Goal: Task Accomplishment & Management: Manage account settings

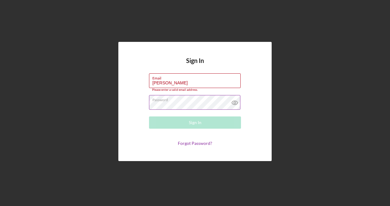
click at [232, 102] on icon at bounding box center [235, 103] width 6 height 4
click at [177, 72] on div "Sign In Email [PERSON_NAME] Please enter a valid email address. Password Sign I…" at bounding box center [194, 102] width 153 height 120
click at [171, 81] on input "[PERSON_NAME]" at bounding box center [195, 80] width 92 height 15
type input "[EMAIL_ADDRESS][PERSON_NAME][DOMAIN_NAME]"
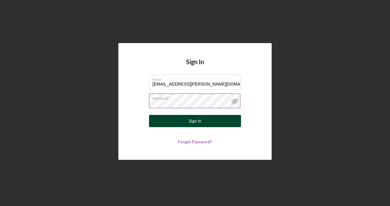
click at [191, 121] on div "Sign In" at bounding box center [195, 121] width 13 height 12
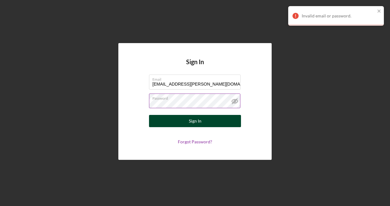
click at [208, 121] on button "Sign In" at bounding box center [195, 121] width 92 height 12
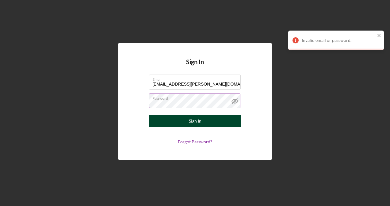
click at [208, 121] on button "Sign In" at bounding box center [195, 121] width 92 height 12
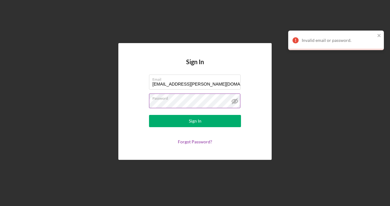
drag, startPoint x: 199, startPoint y: 122, endPoint x: 195, endPoint y: 132, distance: 11.3
click at [195, 132] on form "Email [EMAIL_ADDRESS][PERSON_NAME][DOMAIN_NAME] Password Sign In Forgot Passwor…" at bounding box center [195, 110] width 122 height 70
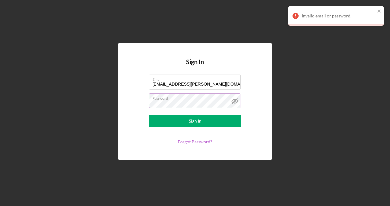
click at [195, 143] on link "Forgot Password?" at bounding box center [195, 141] width 34 height 5
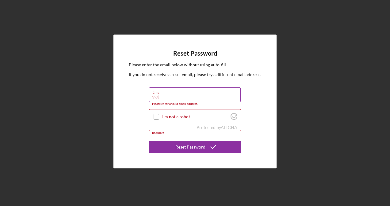
type input "[EMAIL_ADDRESS][PERSON_NAME][DOMAIN_NAME]"
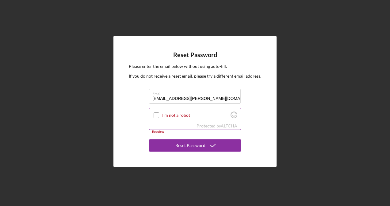
click at [171, 113] on label "I'm not a robot" at bounding box center [195, 115] width 66 height 5
click at [159, 113] on input "I'm not a robot" at bounding box center [156, 116] width 6 height 6
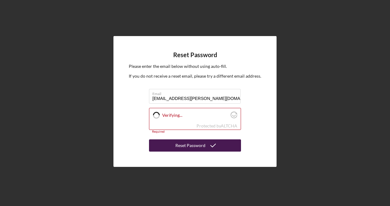
checkbox input "true"
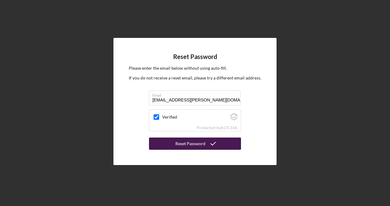
click at [186, 146] on div "Reset Password" at bounding box center [190, 144] width 30 height 12
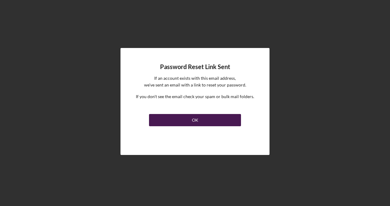
click at [195, 122] on div "OK" at bounding box center [195, 120] width 6 height 12
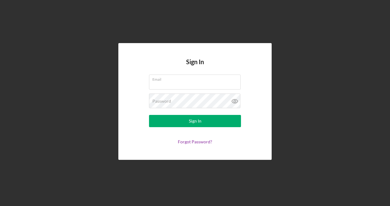
type input "[PERSON_NAME]"
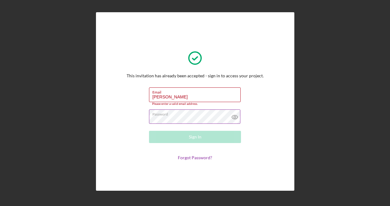
click at [239, 114] on icon at bounding box center [234, 117] width 15 height 15
click at [274, 97] on div "This invitation has already been accepted - sign in to access your project. Ema…" at bounding box center [195, 102] width 168 height 148
click at [219, 85] on div "This invitation has already been accepted - sign in to access your project. Ema…" at bounding box center [194, 102] width 137 height 118
click at [213, 92] on label "Email" at bounding box center [196, 91] width 88 height 7
click at [213, 92] on input "[PERSON_NAME]" at bounding box center [195, 95] width 92 height 15
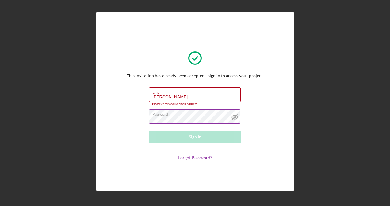
click at [197, 143] on form "Email Valdez Please enter a valid email address. Password Sign In Forgot Passwo…" at bounding box center [195, 124] width 122 height 73
drag, startPoint x: 191, startPoint y: 100, endPoint x: 135, endPoint y: 102, distance: 56.7
click at [135, 102] on form "Email Valdez Please enter a valid email address. Password Sign In Forgot Passwo…" at bounding box center [195, 124] width 122 height 73
type input "victoria.valdez@ag.tamu.edu"
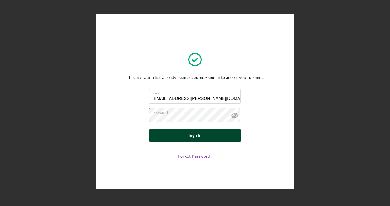
click at [202, 136] on button "Sign In" at bounding box center [195, 136] width 92 height 12
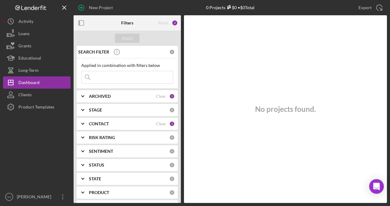
click at [125, 96] on div "ARCHIVED" at bounding box center [122, 96] width 67 height 5
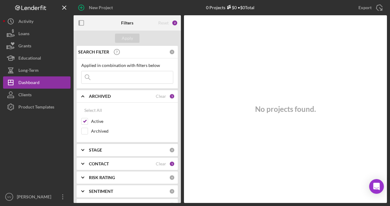
click at [125, 96] on div "ARCHIVED" at bounding box center [122, 96] width 67 height 5
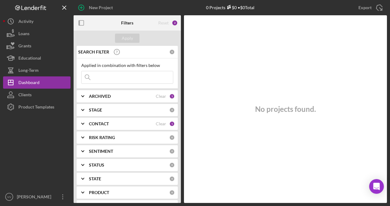
click at [140, 121] on div "CONTACT Clear 1" at bounding box center [132, 124] width 86 height 6
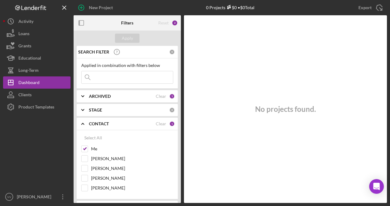
click at [118, 126] on div "CONTACT" at bounding box center [122, 124] width 67 height 5
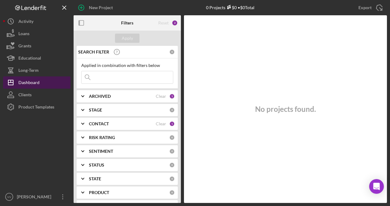
click at [41, 81] on button "Icon/Dashboard Dashboard" at bounding box center [36, 83] width 67 height 12
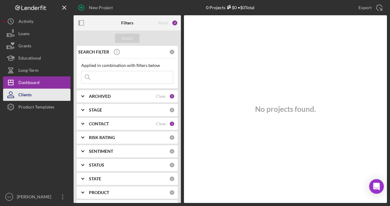
click at [36, 89] on button "Clients" at bounding box center [36, 95] width 67 height 12
